Goal: Task Accomplishment & Management: Use online tool/utility

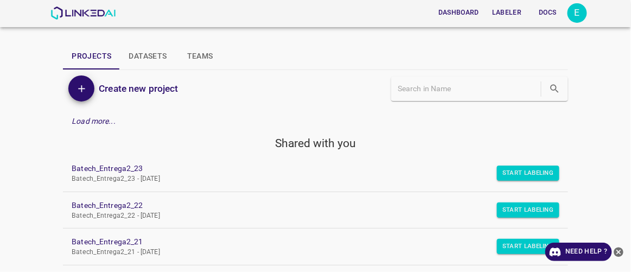
click at [269, 186] on link "Batech_Entrega2_23 Batech_Entrega2_23 - Mon Jul 07 2025" at bounding box center [315, 173] width 504 height 36
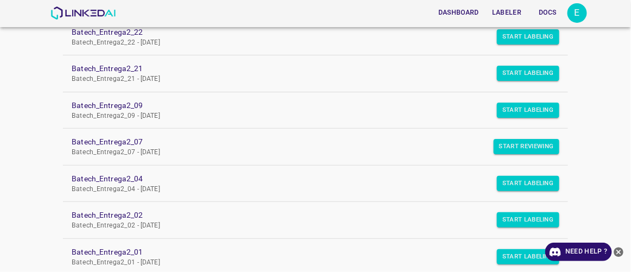
scroll to position [197, 0]
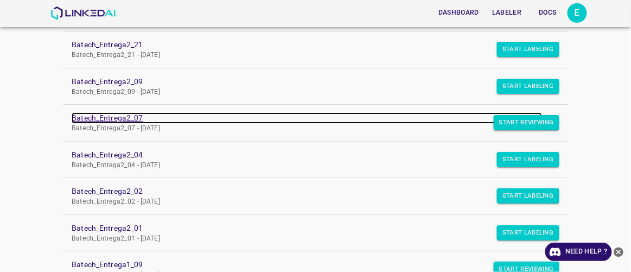
click at [134, 113] on link "Batech_Entrega2_07" at bounding box center [307, 117] width 470 height 11
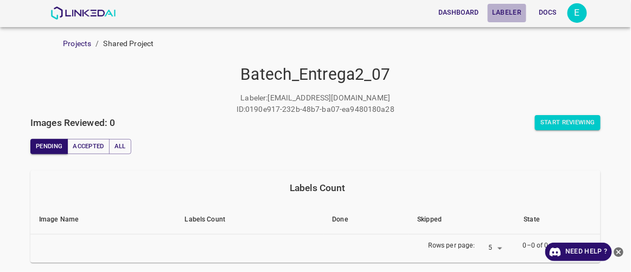
click at [513, 11] on button "Labeler" at bounding box center [507, 13] width 38 height 18
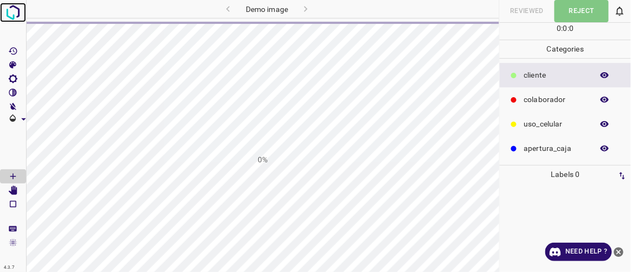
click at [10, 12] on img at bounding box center [13, 13] width 20 height 20
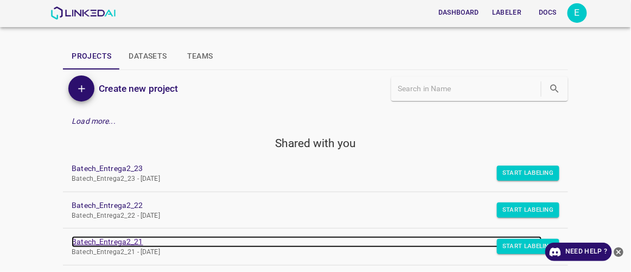
click at [132, 243] on link "Batech_Entrega2_21" at bounding box center [307, 241] width 470 height 11
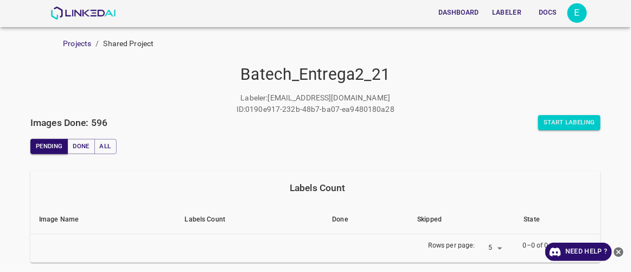
click at [507, 12] on button "Labeler" at bounding box center [507, 13] width 38 height 18
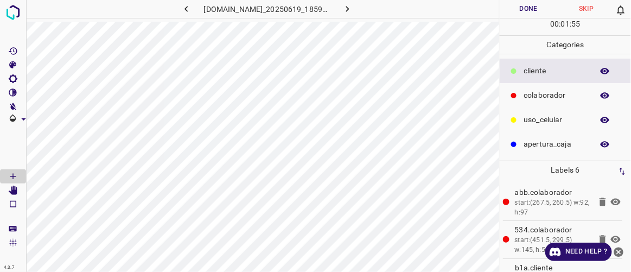
click at [528, 9] on button "Done" at bounding box center [529, 9] width 58 height 18
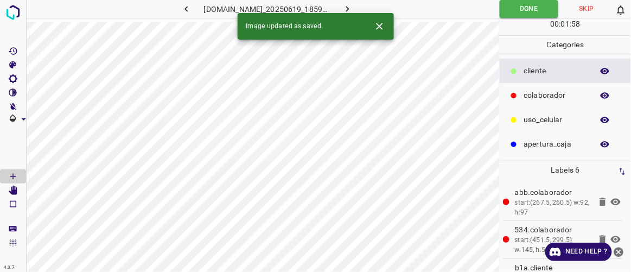
click at [353, 12] on icon "button" at bounding box center [347, 8] width 11 height 11
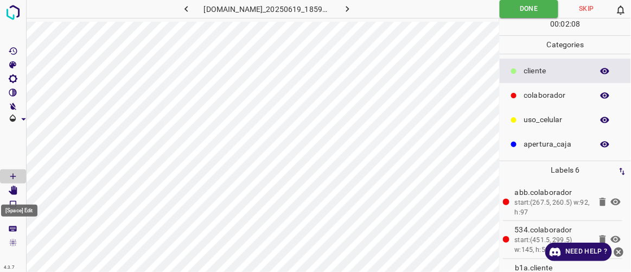
click at [14, 191] on icon "[Space] Edit" at bounding box center [13, 191] width 9 height 10
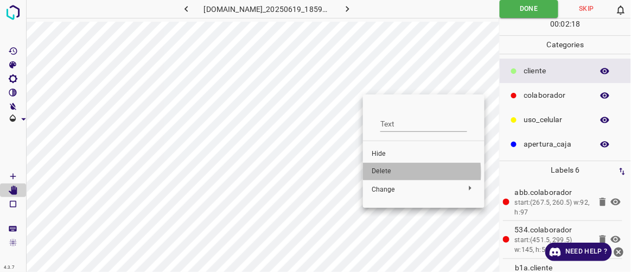
click at [388, 173] on span "Delete" at bounding box center [424, 172] width 104 height 10
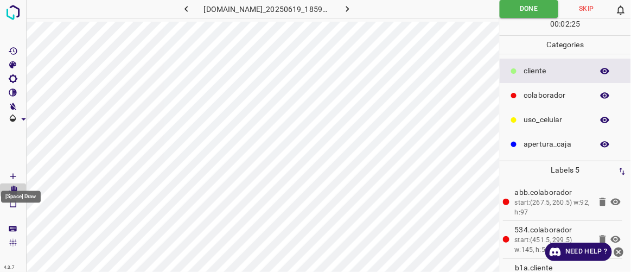
click at [20, 174] on Draw"] "[Space] Draw" at bounding box center [13, 176] width 26 height 14
click at [15, 186] on div "[Space] Draw" at bounding box center [21, 193] width 42 height 21
click at [12, 189] on icon "[Space] Edit" at bounding box center [13, 191] width 9 height 10
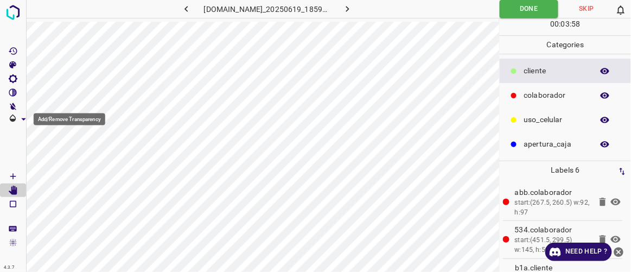
click at [23, 119] on icon "Add/Remove Transparency" at bounding box center [23, 119] width 5 height 2
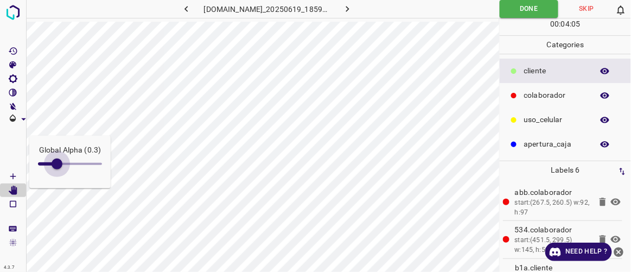
type input "0.2"
drag, startPoint x: 71, startPoint y: 166, endPoint x: 54, endPoint y: 164, distance: 17.5
click at [54, 164] on span at bounding box center [51, 163] width 11 height 11
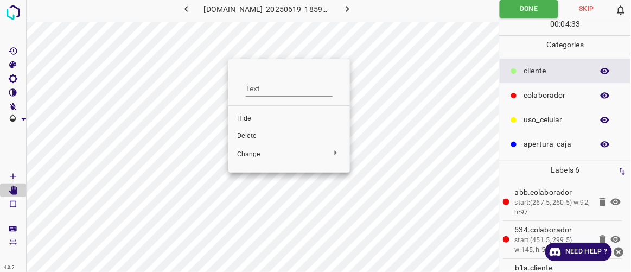
click at [258, 132] on span "Delete" at bounding box center [289, 136] width 104 height 10
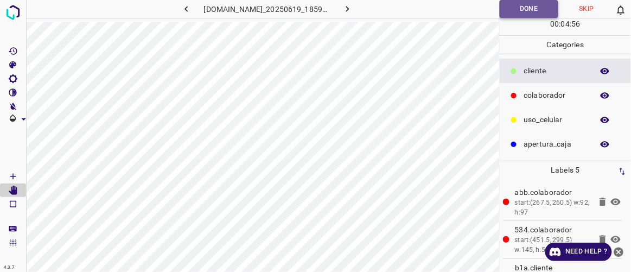
click at [526, 14] on button "Done" at bounding box center [529, 9] width 59 height 18
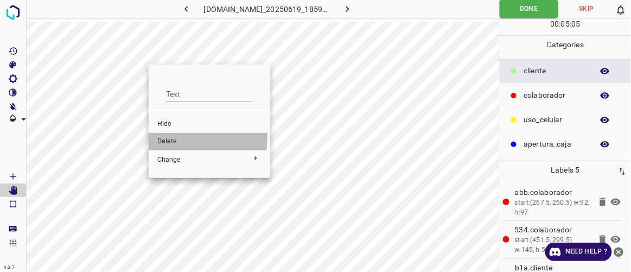
click at [183, 138] on span "Delete" at bounding box center [209, 142] width 104 height 10
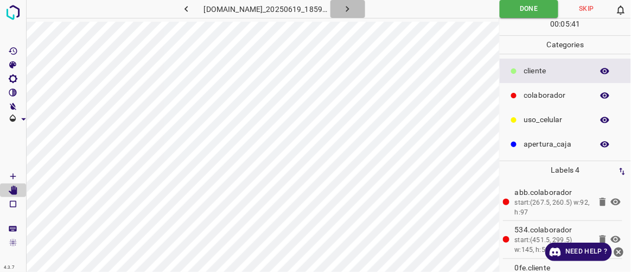
click at [353, 10] on icon "button" at bounding box center [347, 8] width 11 height 11
